Goal: Find specific page/section: Find specific page/section

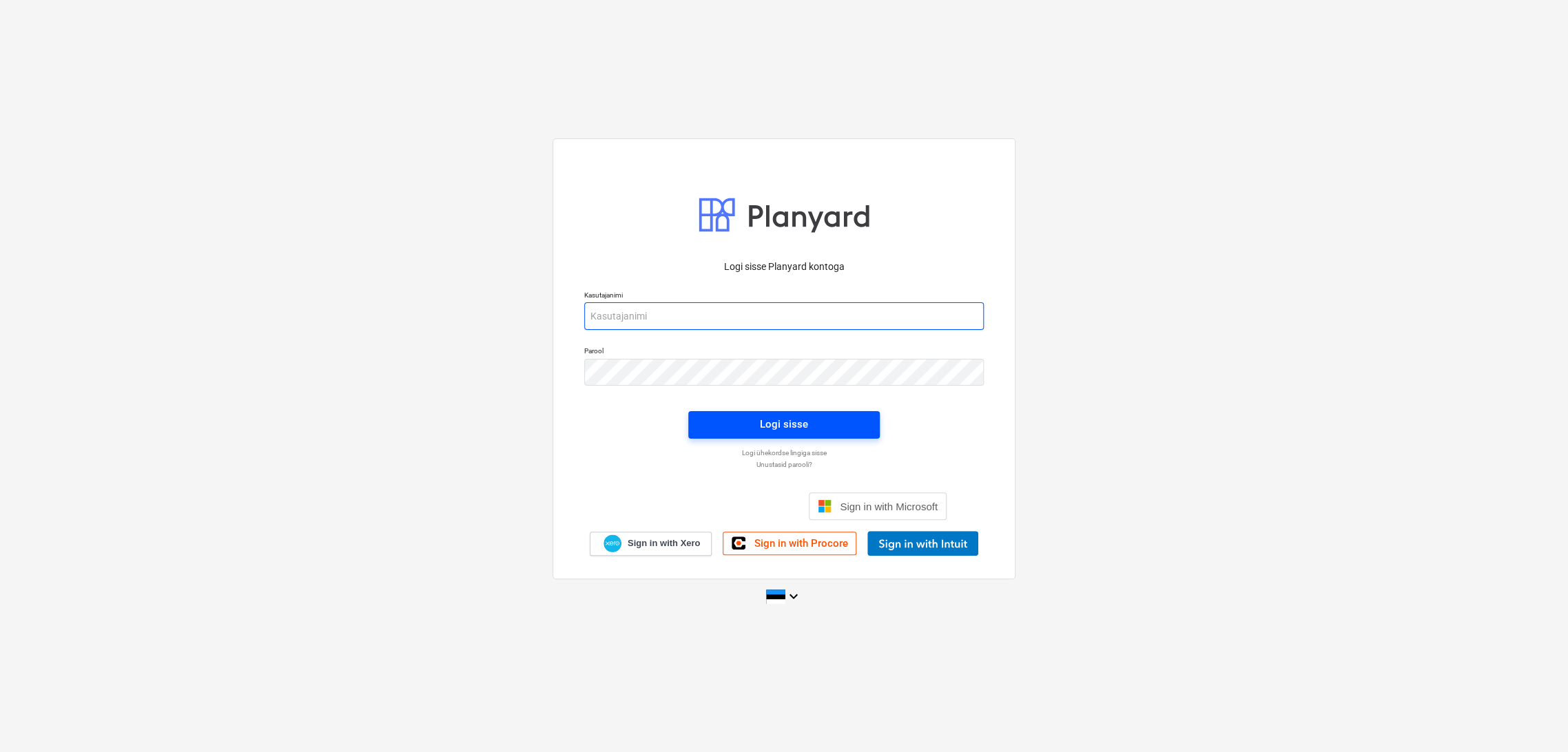
type input "[EMAIL_ADDRESS][DOMAIN_NAME]"
click at [797, 418] on div "Logi sisse" at bounding box center [783, 425] width 48 height 18
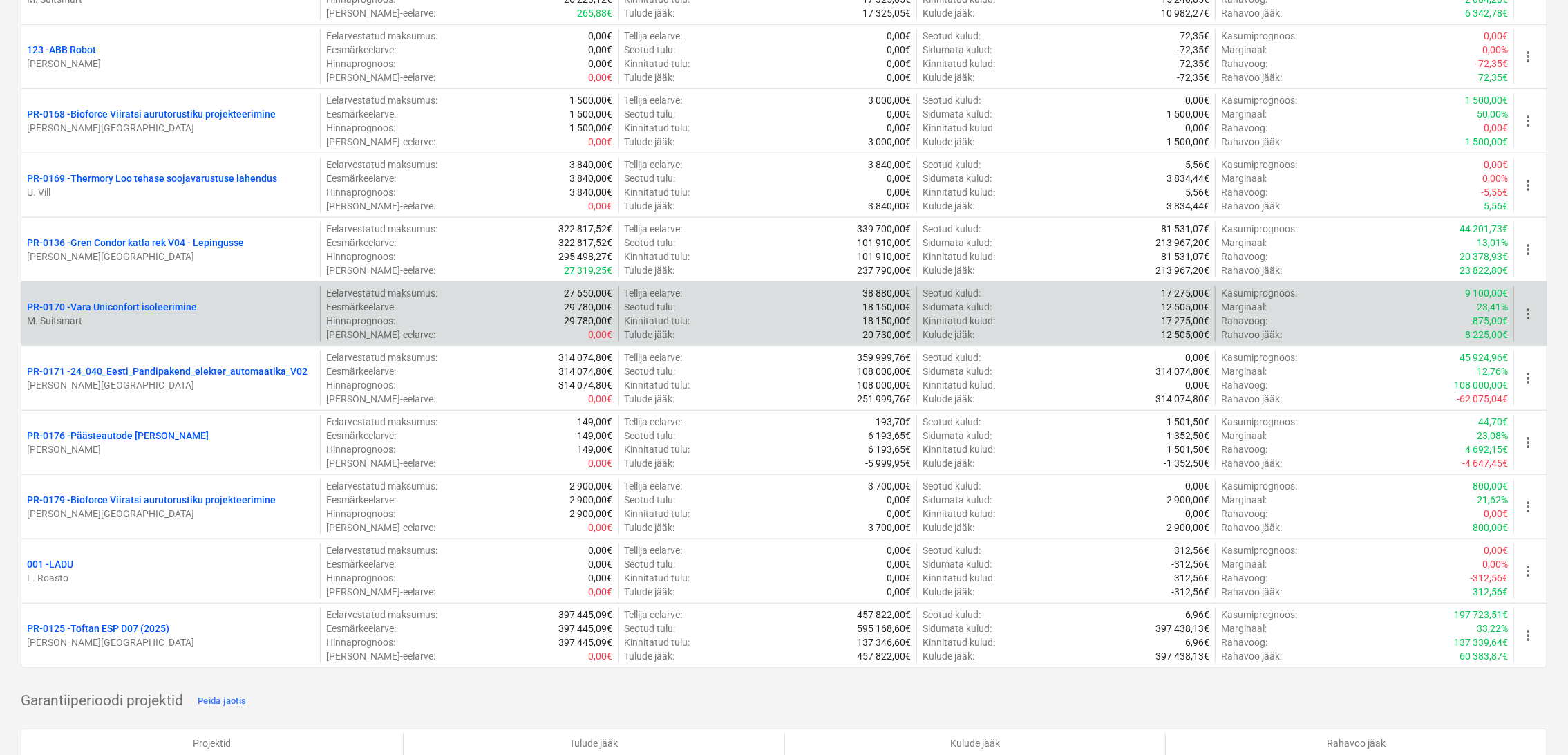
scroll to position [922, 0]
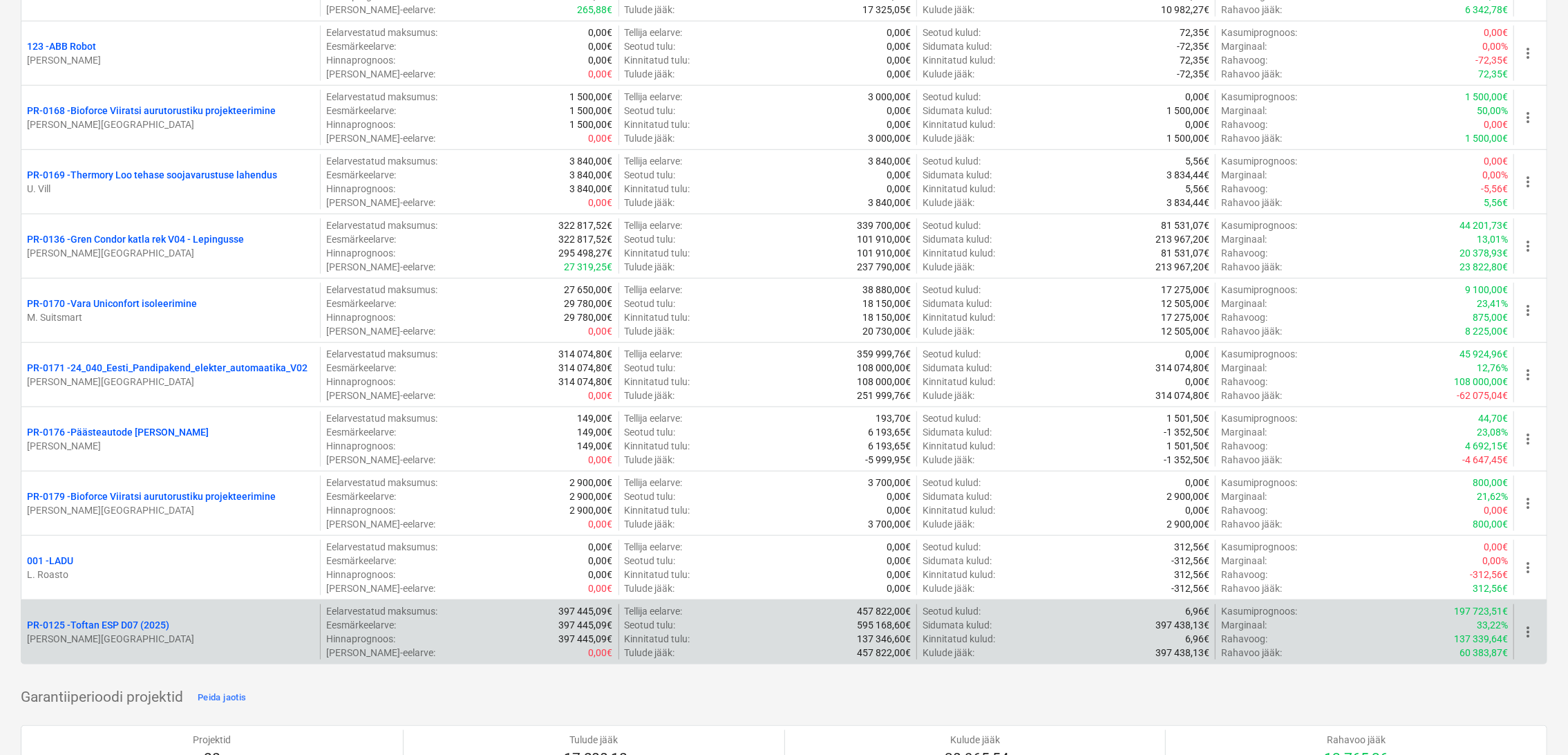
click at [155, 620] on p "PR-0125 - Toftan ESP D07 (2025)" at bounding box center [99, 624] width 142 height 14
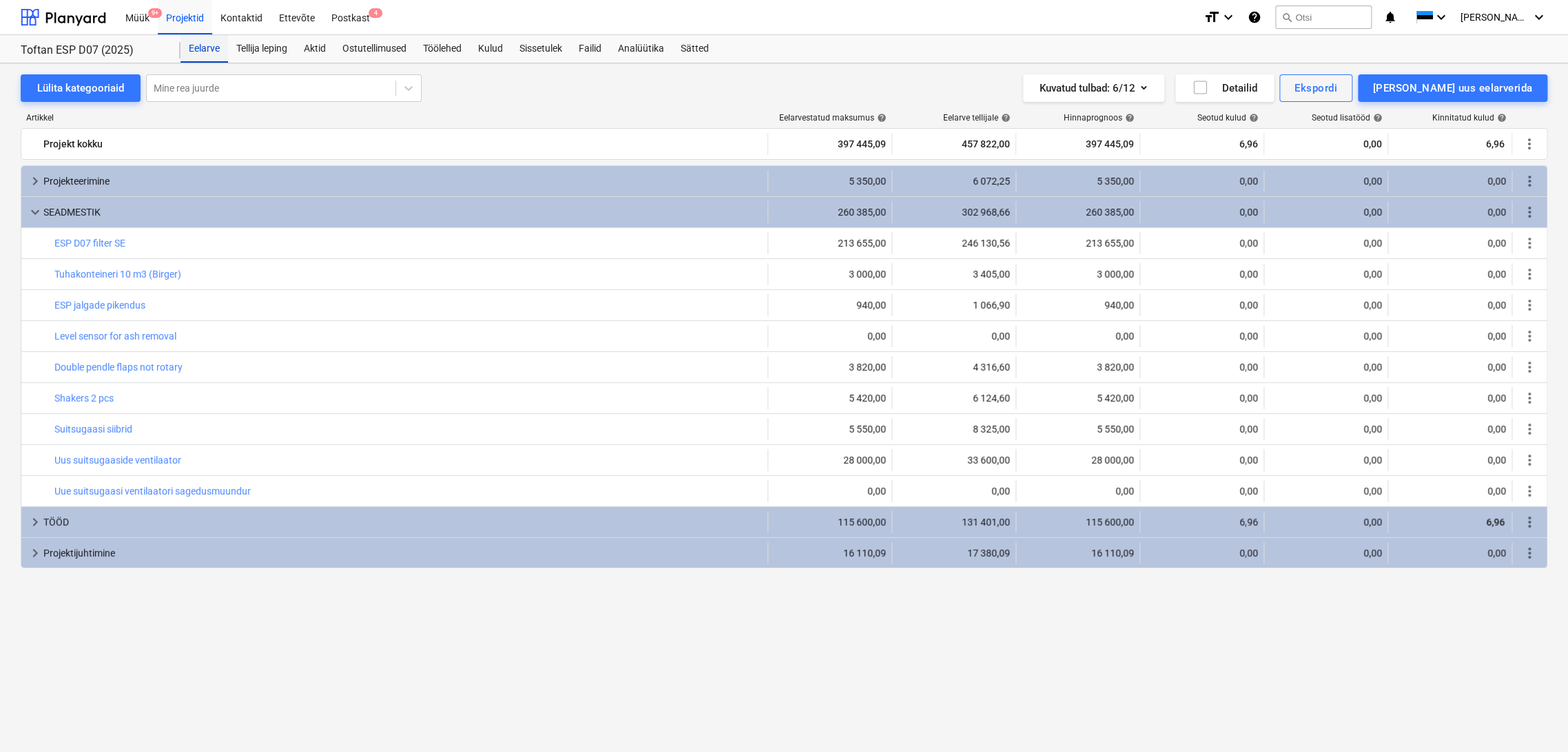
click at [212, 54] on div "Eelarve" at bounding box center [204, 49] width 47 height 27
click at [261, 44] on div "Tellija leping" at bounding box center [262, 49] width 67 height 27
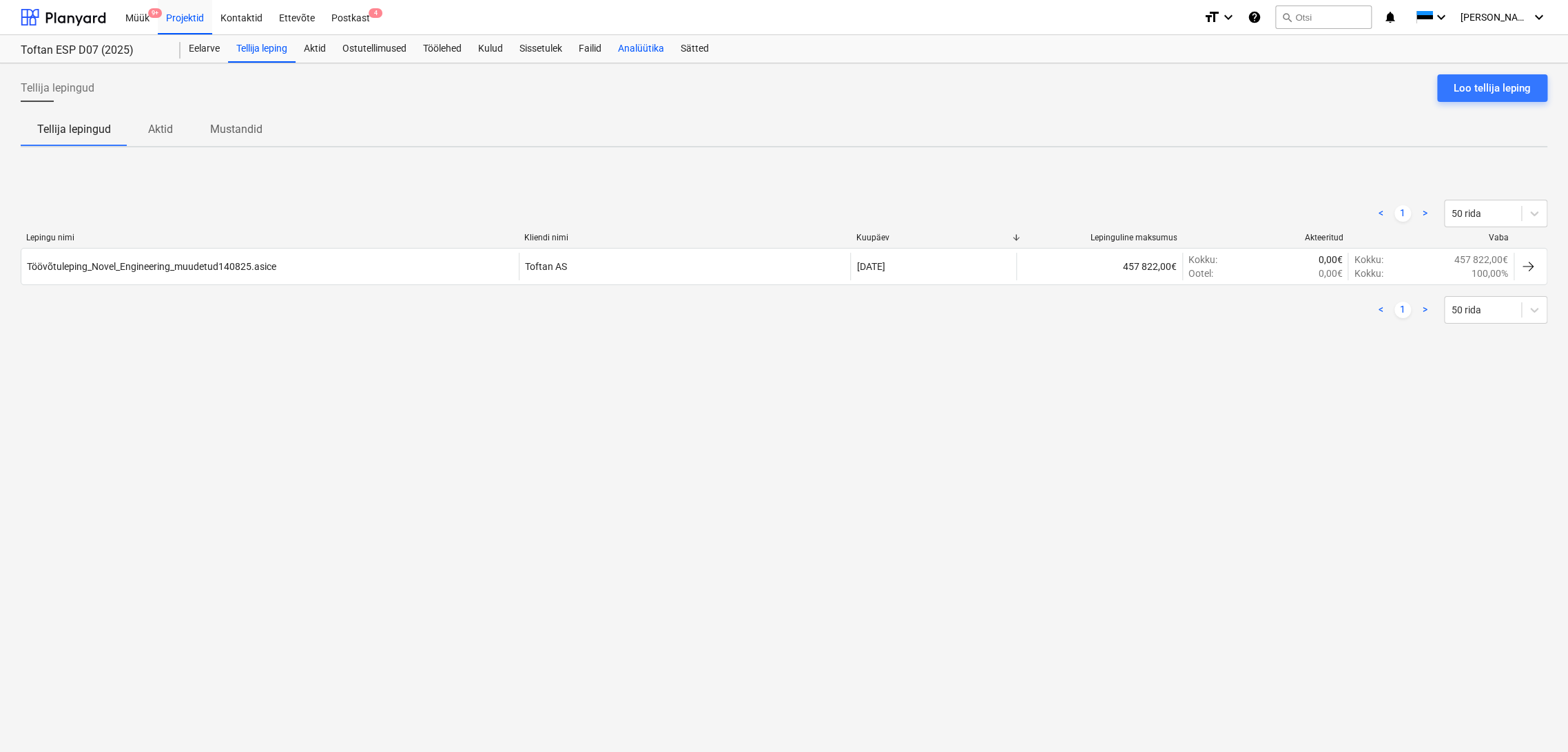
click at [664, 46] on div "Analüütika" at bounding box center [640, 49] width 63 height 27
